Goal: Obtain resource: Download file/media

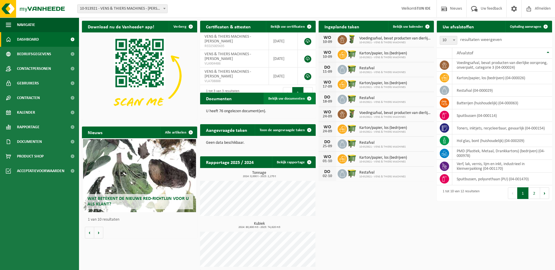
click at [280, 97] on span "Bekijk uw documenten" at bounding box center [286, 99] width 37 height 4
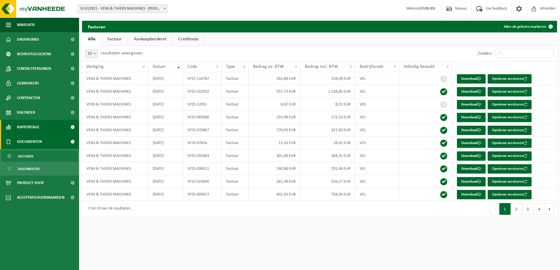
click at [25, 126] on span "Rapportage" at bounding box center [28, 127] width 23 height 15
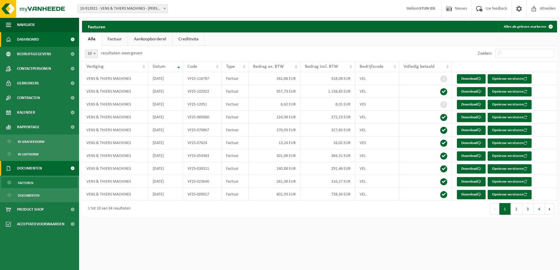
click at [28, 40] on span "Dashboard" at bounding box center [28, 39] width 22 height 15
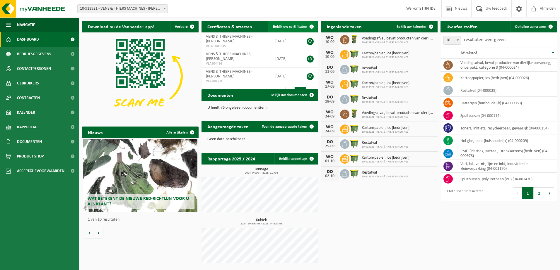
click at [286, 25] on span "Bekijk uw certificaten" at bounding box center [290, 27] width 34 height 4
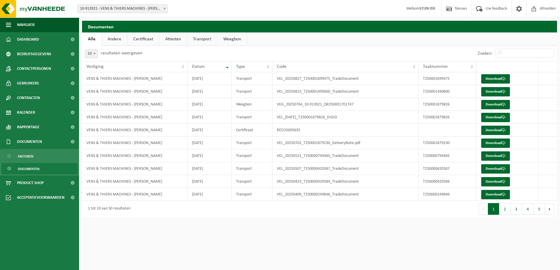
click at [115, 38] on link "Andere" at bounding box center [114, 38] width 25 height 13
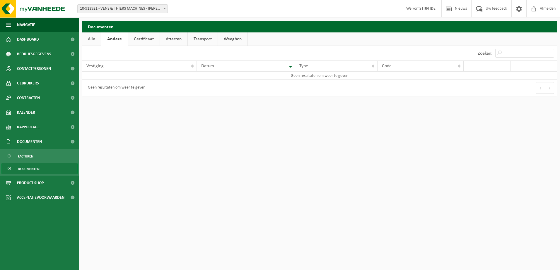
click at [143, 37] on link "Certificaat" at bounding box center [144, 38] width 32 height 13
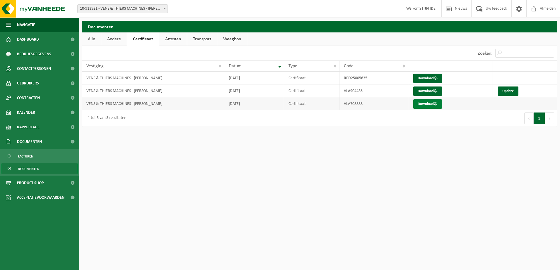
click at [418, 100] on link "Download" at bounding box center [427, 104] width 29 height 9
click at [171, 38] on link "Attesten" at bounding box center [173, 38] width 28 height 13
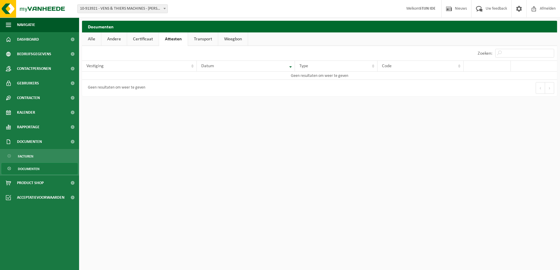
click at [196, 38] on link "Transport" at bounding box center [203, 38] width 30 height 13
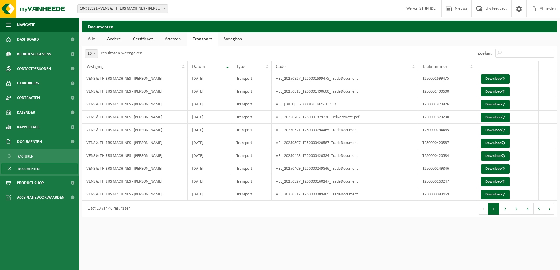
click at [230, 37] on link "Weegbon" at bounding box center [233, 38] width 30 height 13
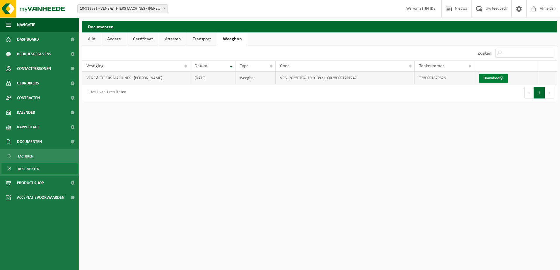
click at [486, 77] on link "Download" at bounding box center [493, 78] width 29 height 9
click at [41, 196] on span "Acceptatievoorwaarden" at bounding box center [40, 198] width 47 height 15
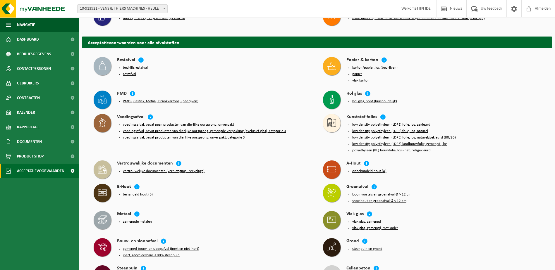
scroll to position [146, 0]
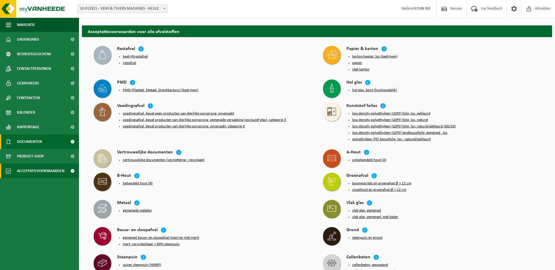
click at [40, 142] on span "Documenten" at bounding box center [29, 142] width 25 height 15
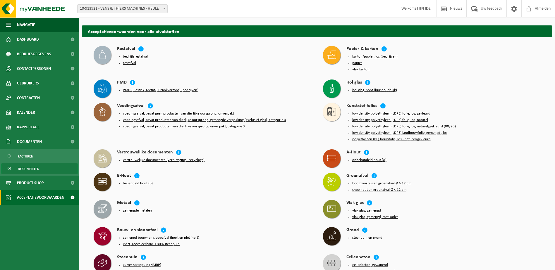
click at [28, 170] on span "Documenten" at bounding box center [29, 169] width 22 height 11
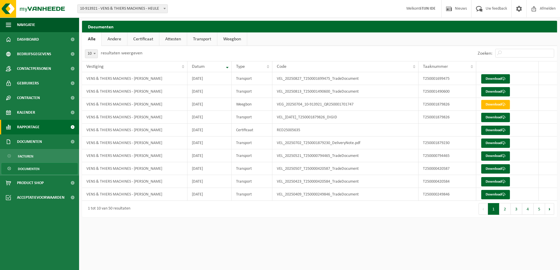
click at [29, 125] on span "Rapportage" at bounding box center [28, 127] width 23 height 15
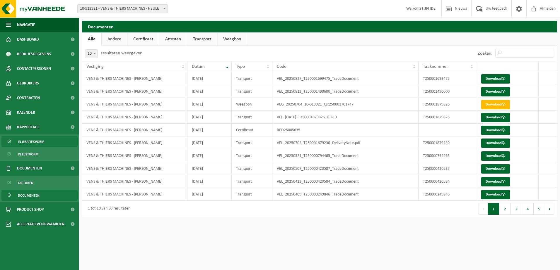
click at [27, 141] on span "In grafiekvorm" at bounding box center [31, 141] width 26 height 11
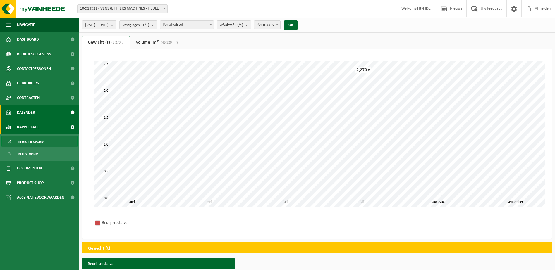
click at [26, 112] on span "Kalender" at bounding box center [26, 112] width 18 height 15
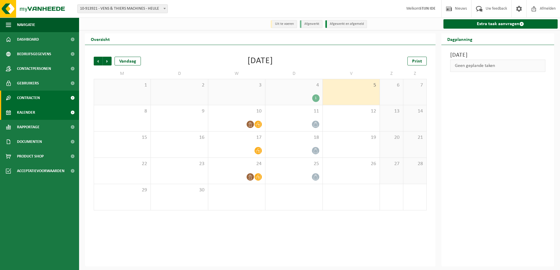
click at [28, 97] on span "Contracten" at bounding box center [28, 98] width 23 height 15
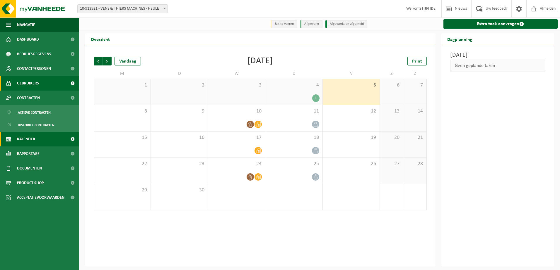
click at [28, 81] on span "Gebruikers" at bounding box center [28, 83] width 22 height 15
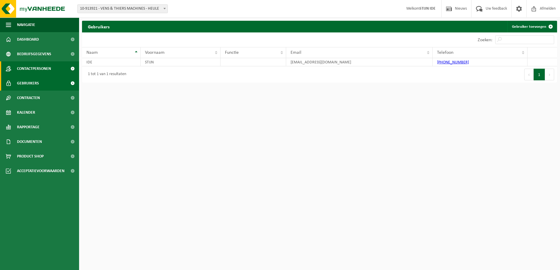
click at [29, 67] on span "Contactpersonen" at bounding box center [34, 68] width 34 height 15
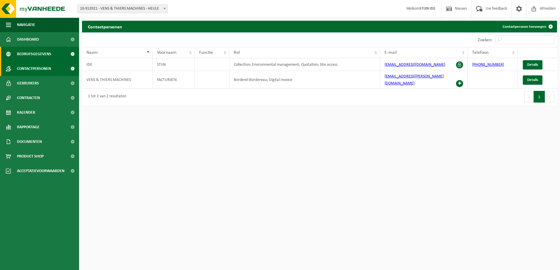
click at [31, 53] on span "Bedrijfsgegevens" at bounding box center [34, 54] width 34 height 15
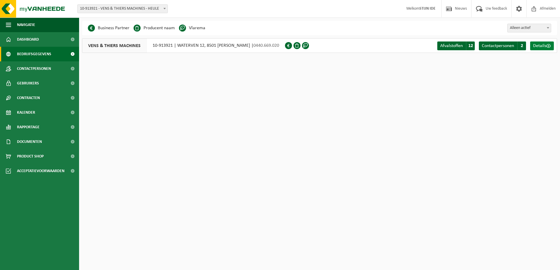
click at [540, 45] on span "Details" at bounding box center [539, 46] width 13 height 5
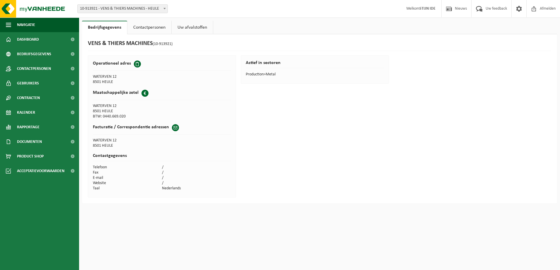
click at [148, 30] on link "Contactpersonen" at bounding box center [149, 27] width 44 height 13
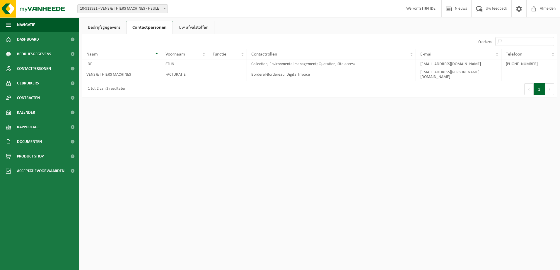
click at [188, 27] on link "Uw afvalstoffen" at bounding box center [193, 27] width 41 height 13
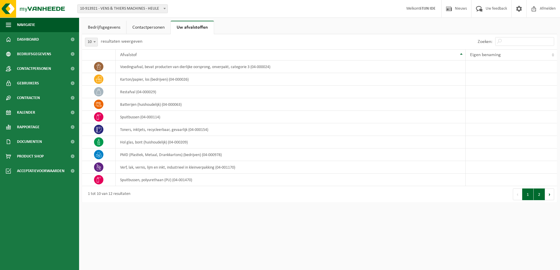
click at [538, 194] on button "2" at bounding box center [538, 195] width 11 height 12
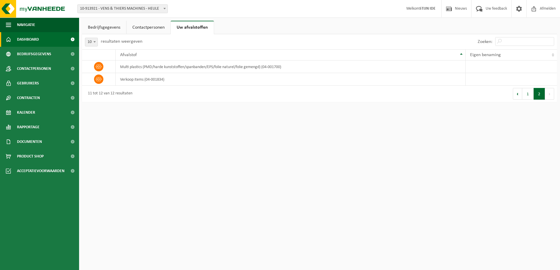
click at [27, 38] on span "Dashboard" at bounding box center [28, 39] width 22 height 15
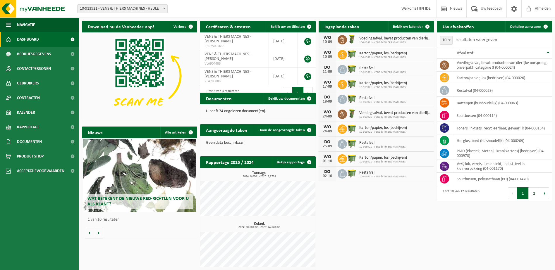
click at [308, 87] on button "Volgende" at bounding box center [308, 93] width 9 height 12
click at [308, 39] on link at bounding box center [307, 41] width 7 height 7
